Goal: Check status: Check status

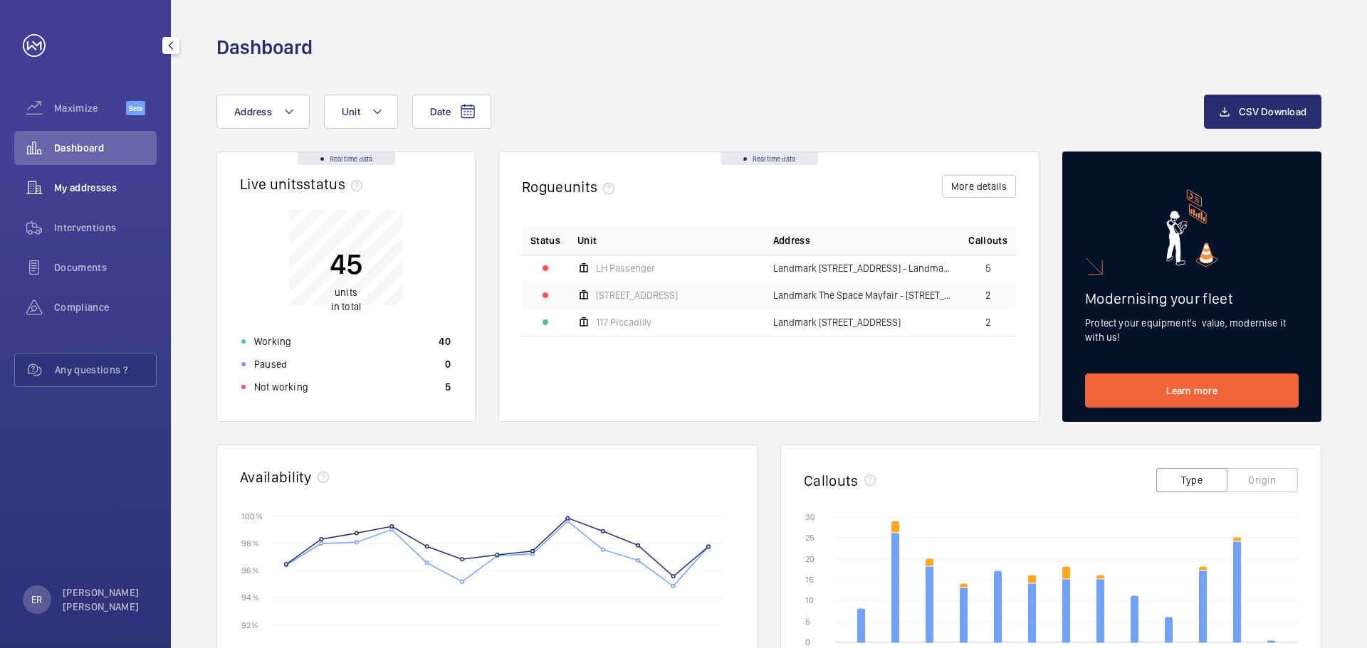
click at [94, 181] on span "My addresses" at bounding box center [105, 188] width 103 height 14
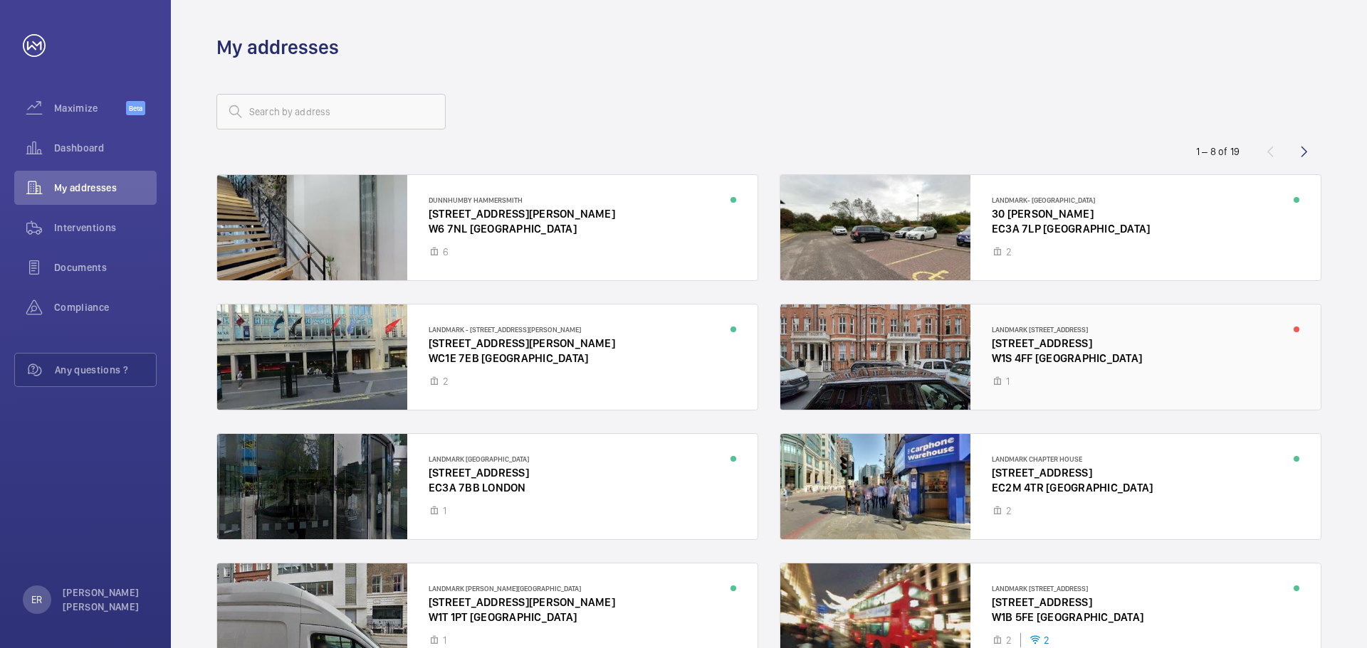
click at [1052, 364] on div at bounding box center [1050, 357] width 540 height 105
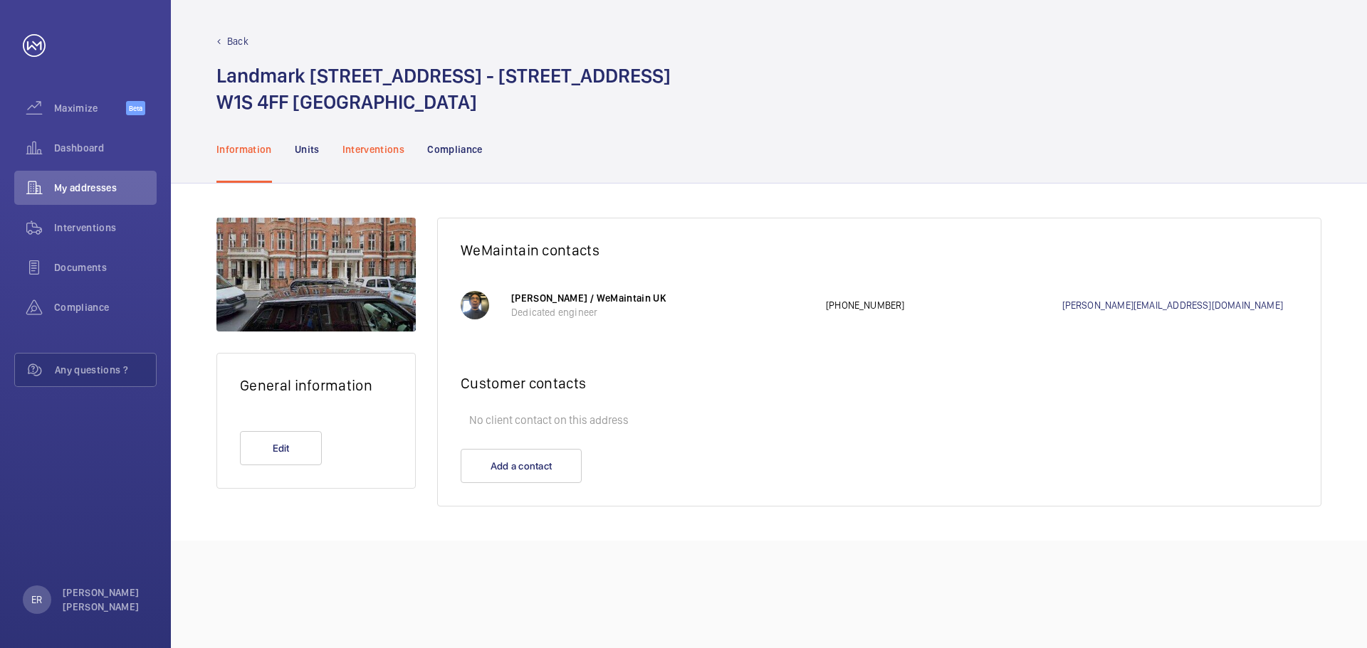
click at [367, 157] on div "Interventions" at bounding box center [373, 149] width 63 height 68
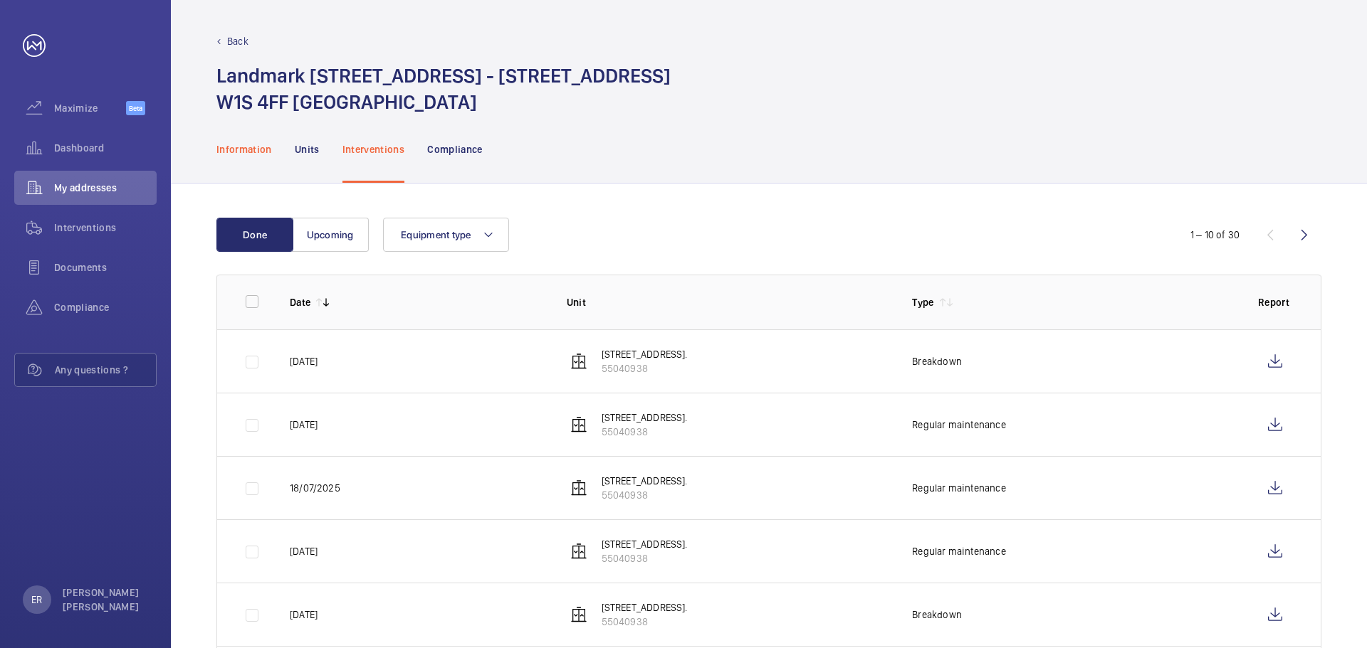
click at [252, 147] on p "Information" at bounding box center [244, 149] width 56 height 14
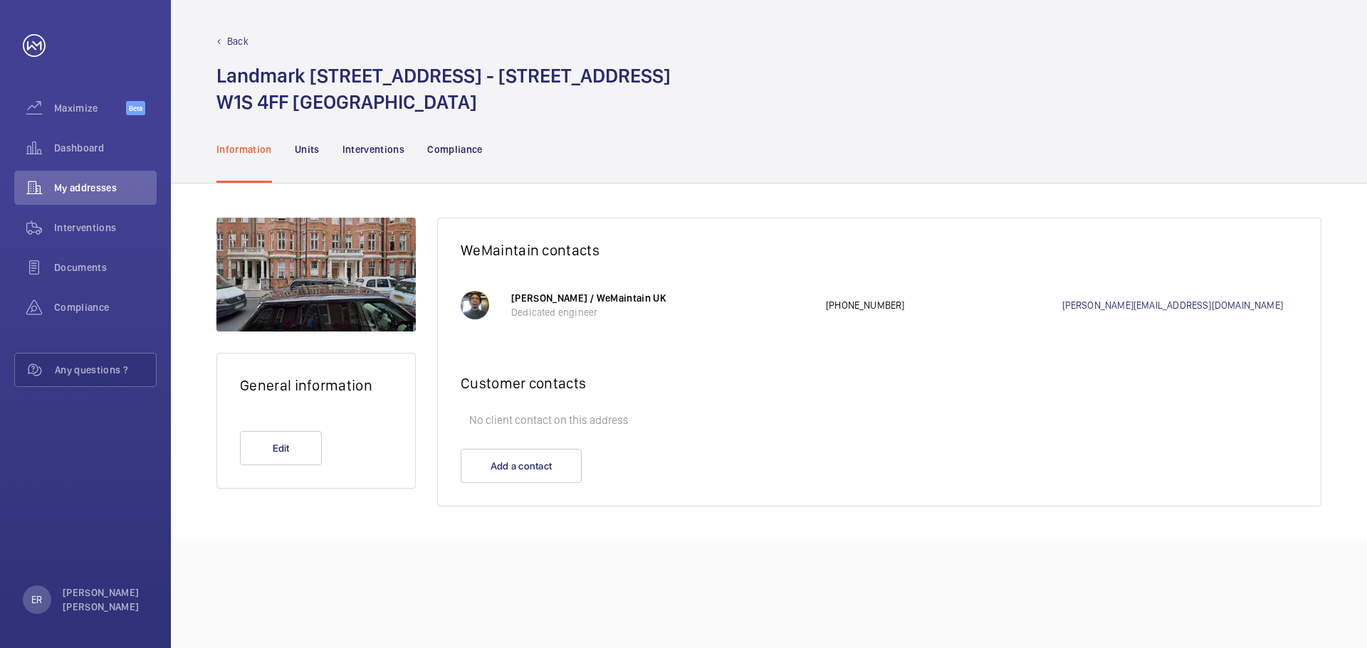
click at [232, 36] on p "Back" at bounding box center [237, 41] width 21 height 14
